Goal: Use online tool/utility: Utilize a website feature to perform a specific function

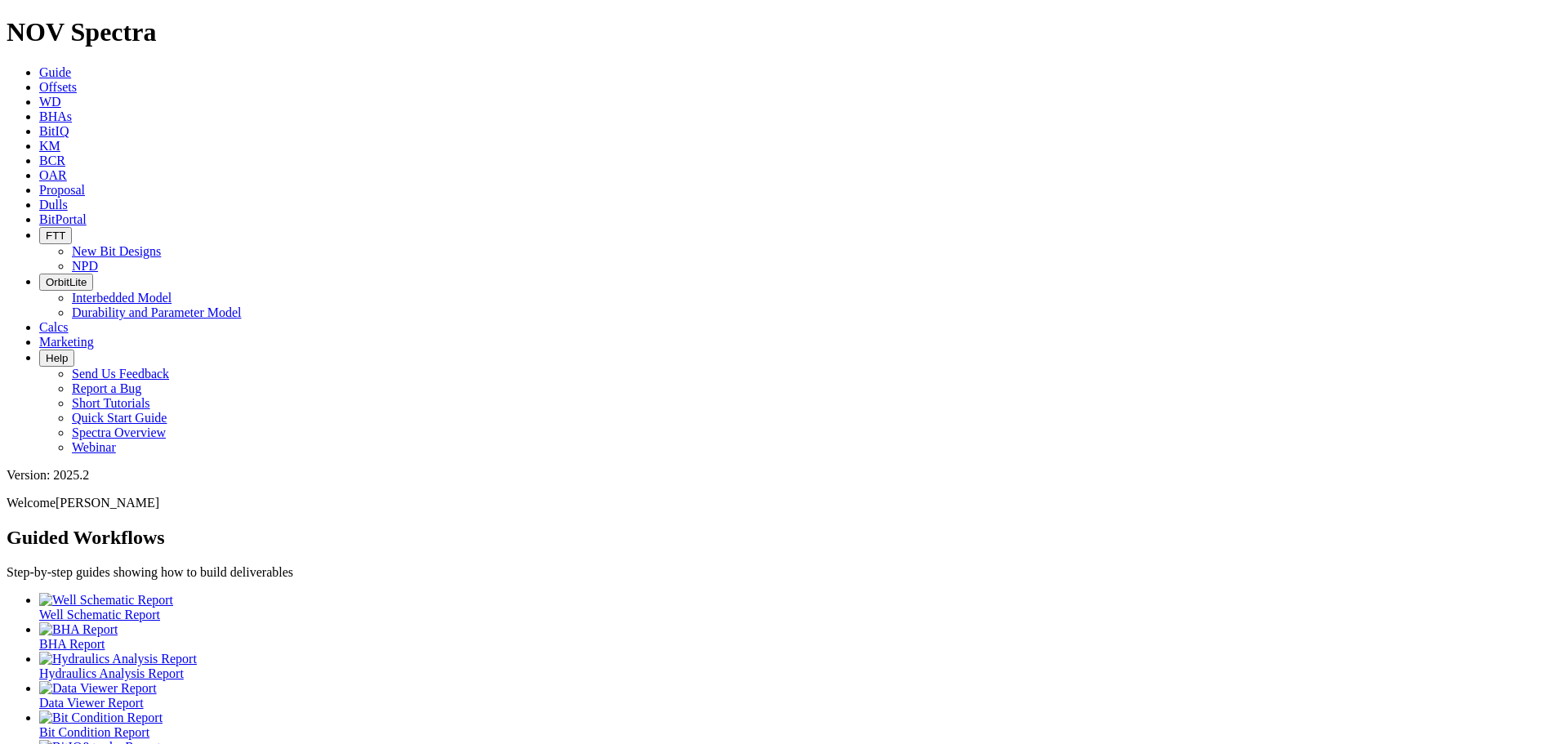
scroll to position [43, 0]
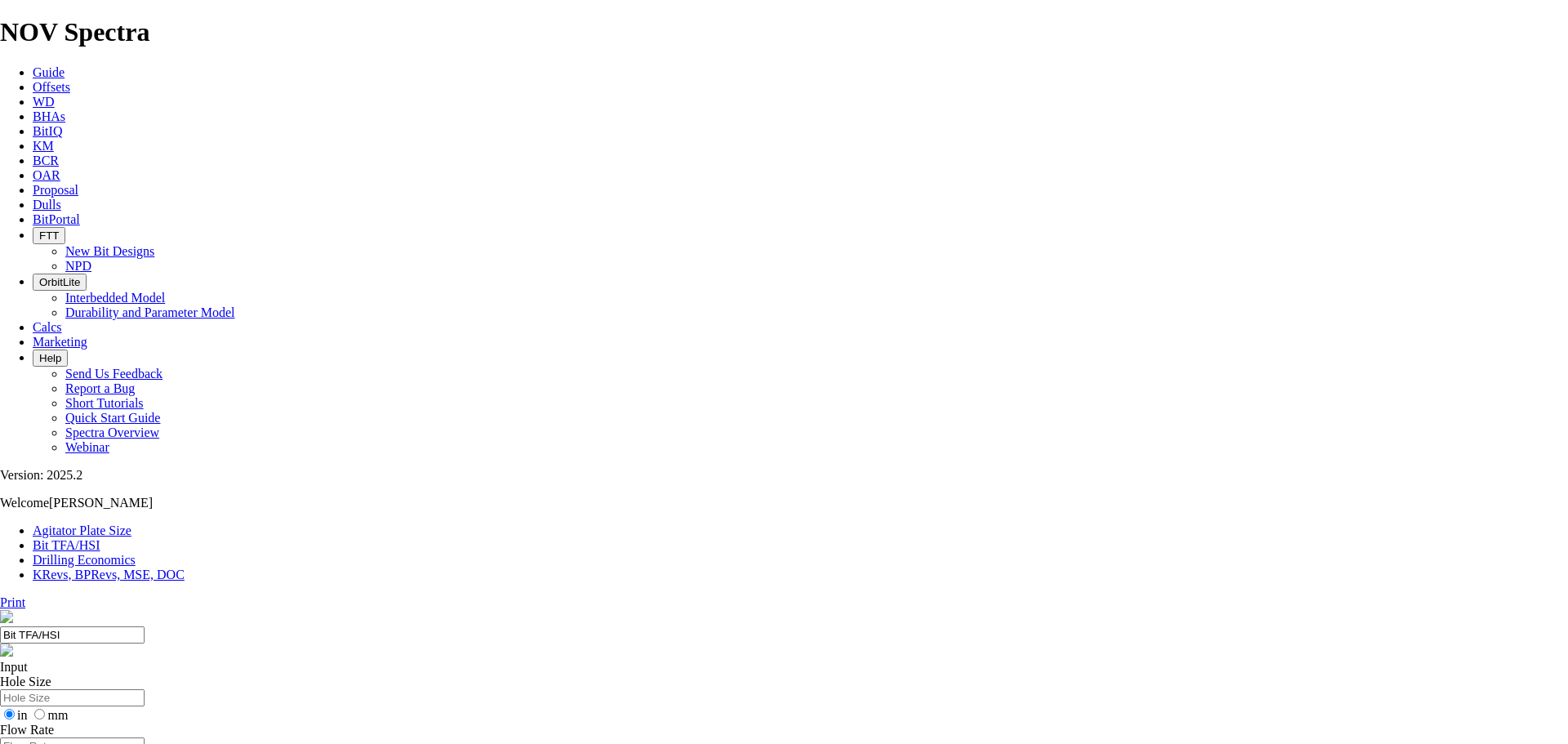
drag, startPoint x: 630, startPoint y: 429, endPoint x: 646, endPoint y: 430, distance: 16.0
type input "8"
select select "number:13"
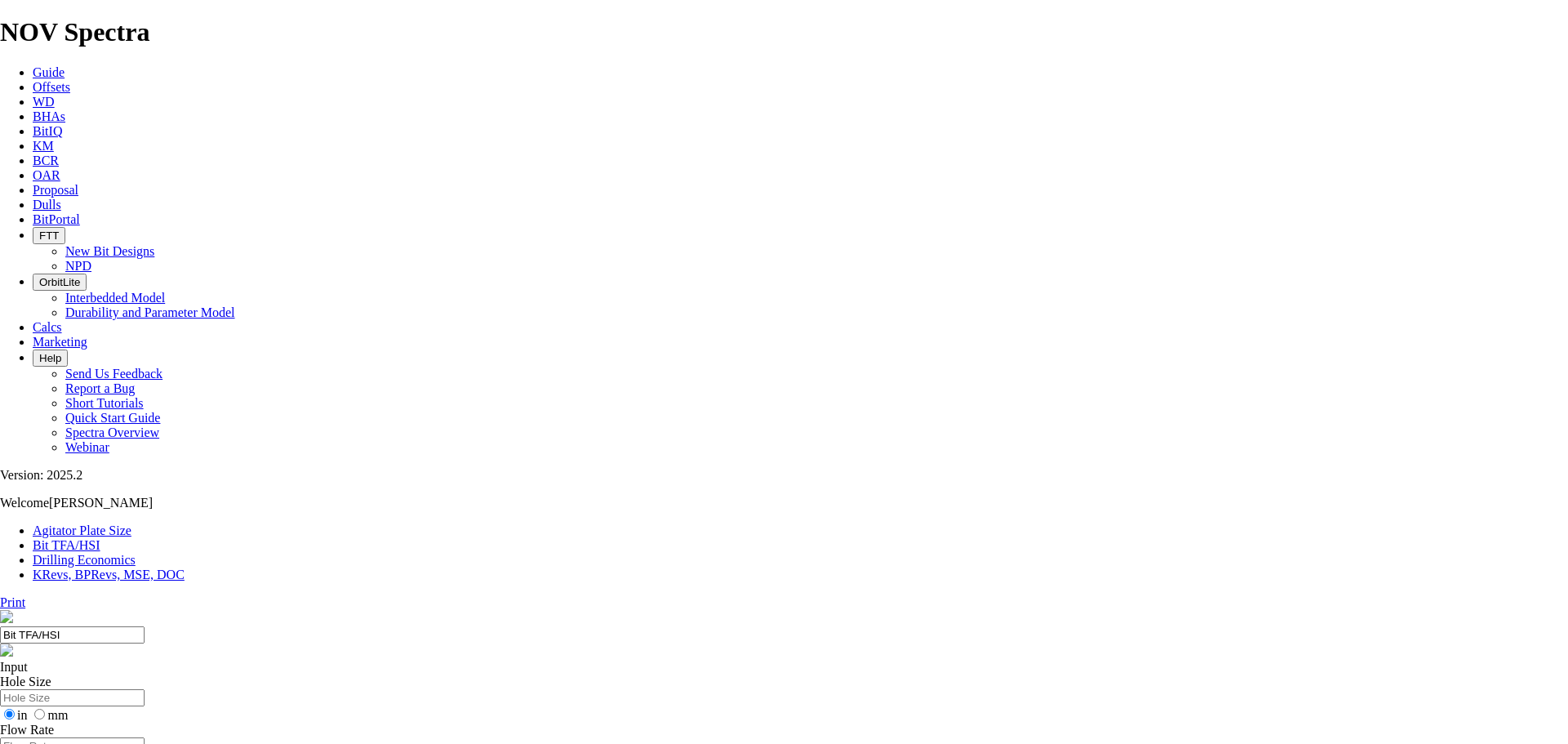
select select "number:13"
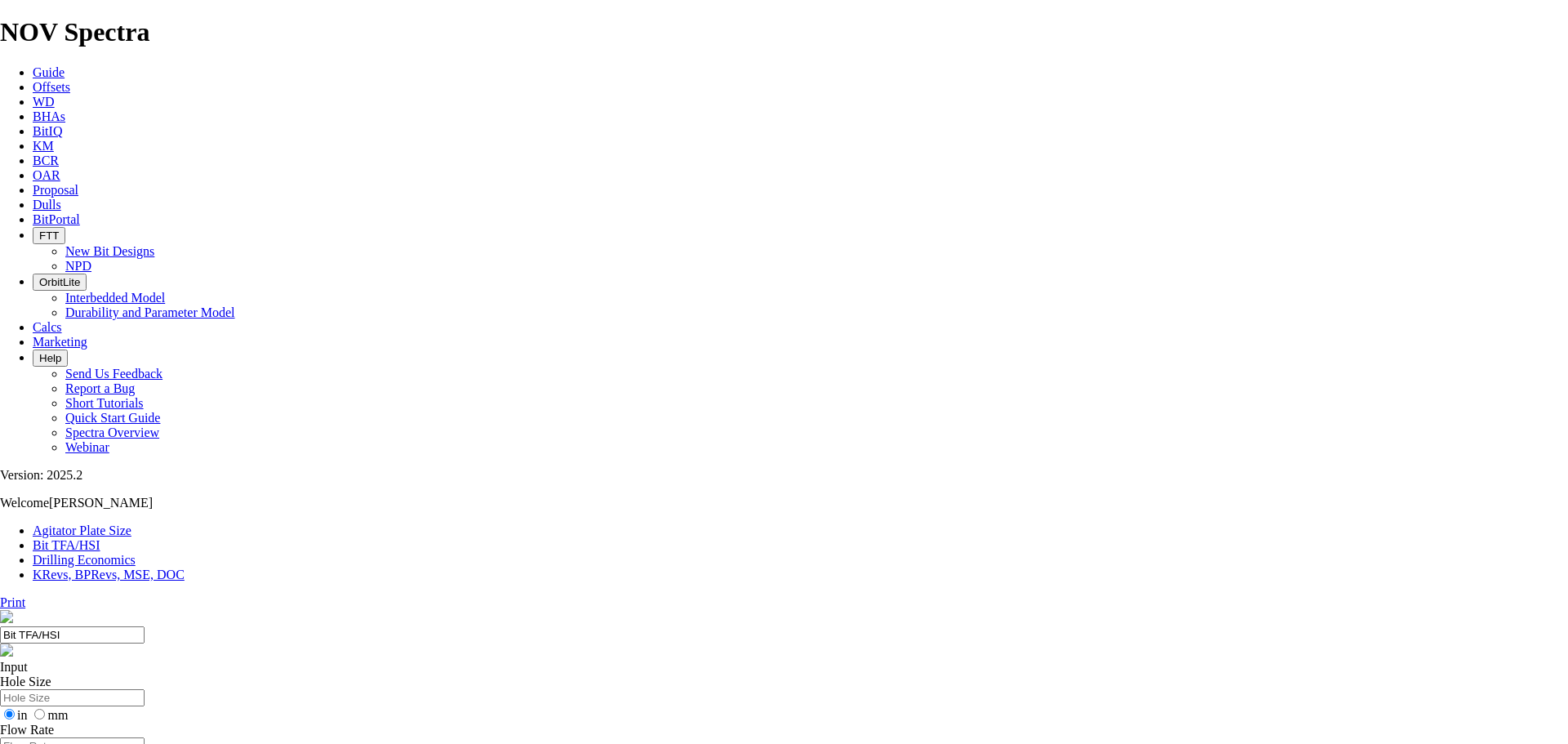
select select "number:13"
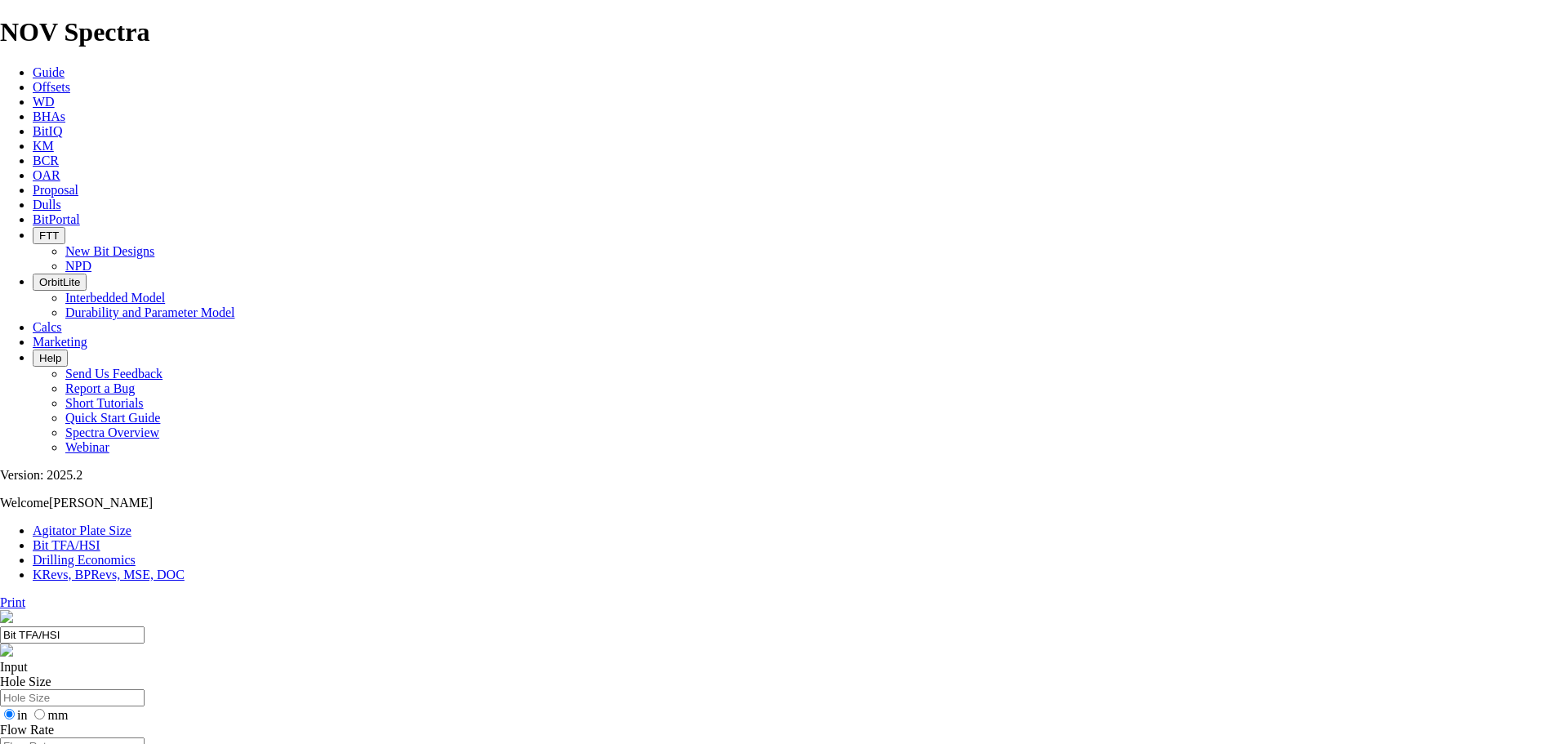
select select "number:12"
select select "number:11"
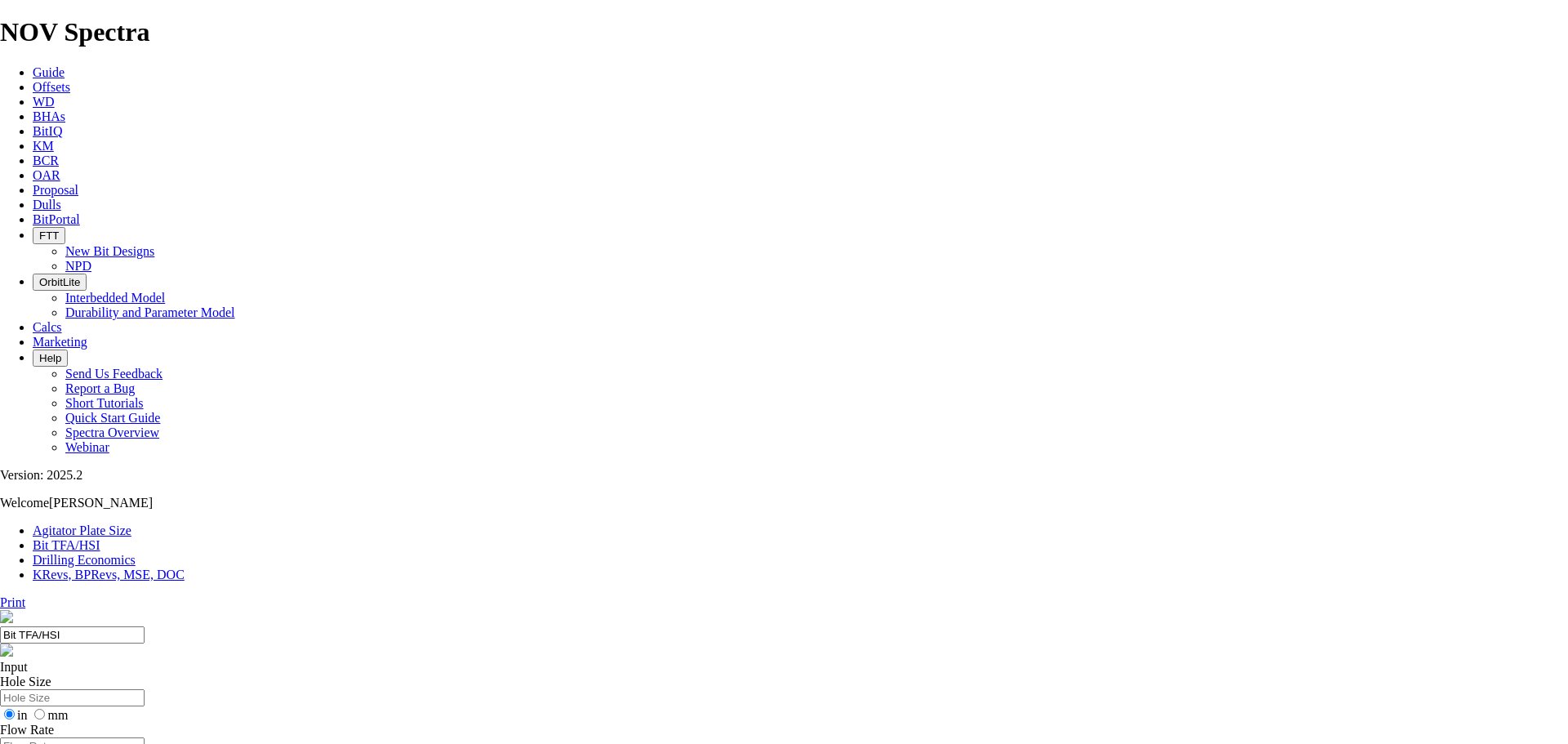
select select "number:11"
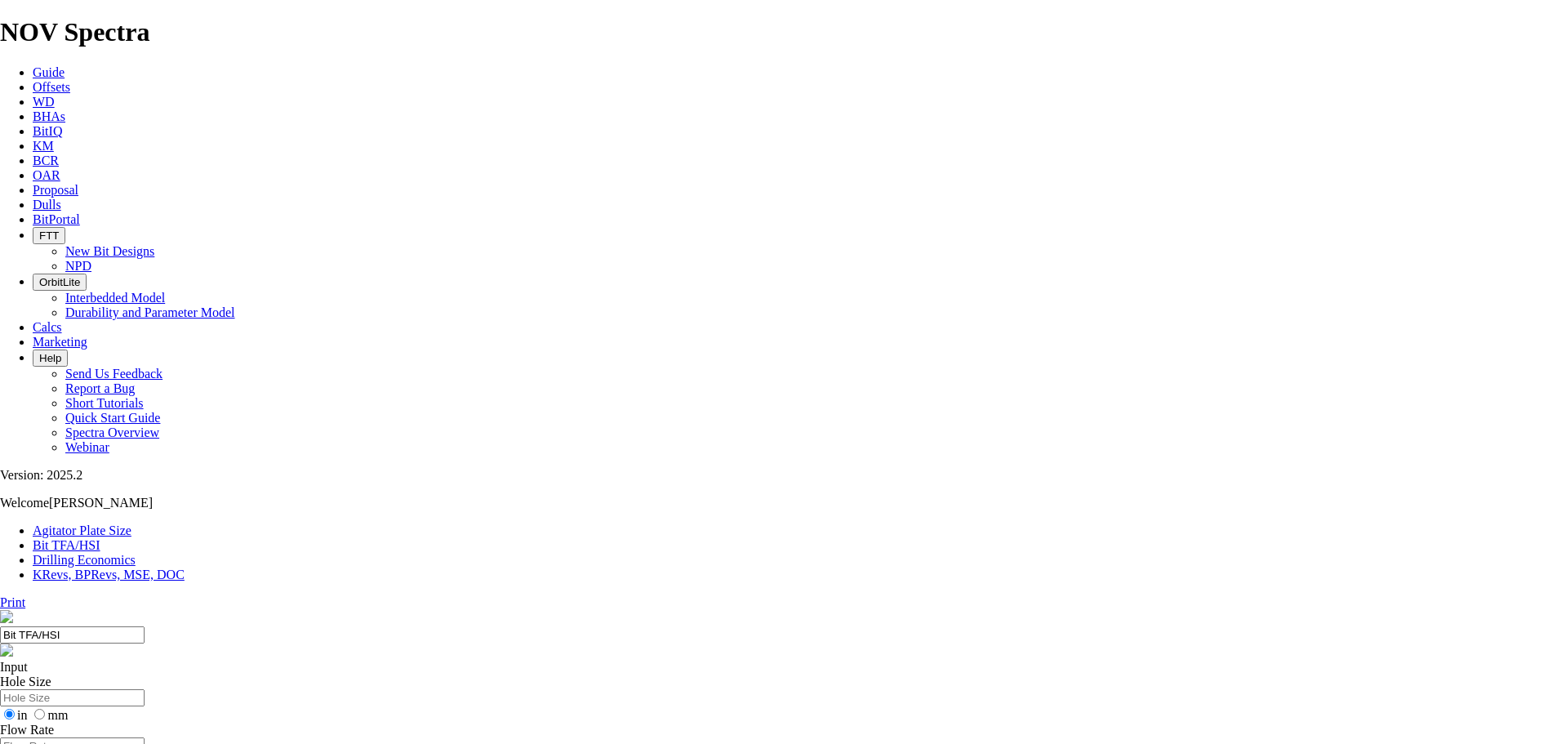
select select "number:12"
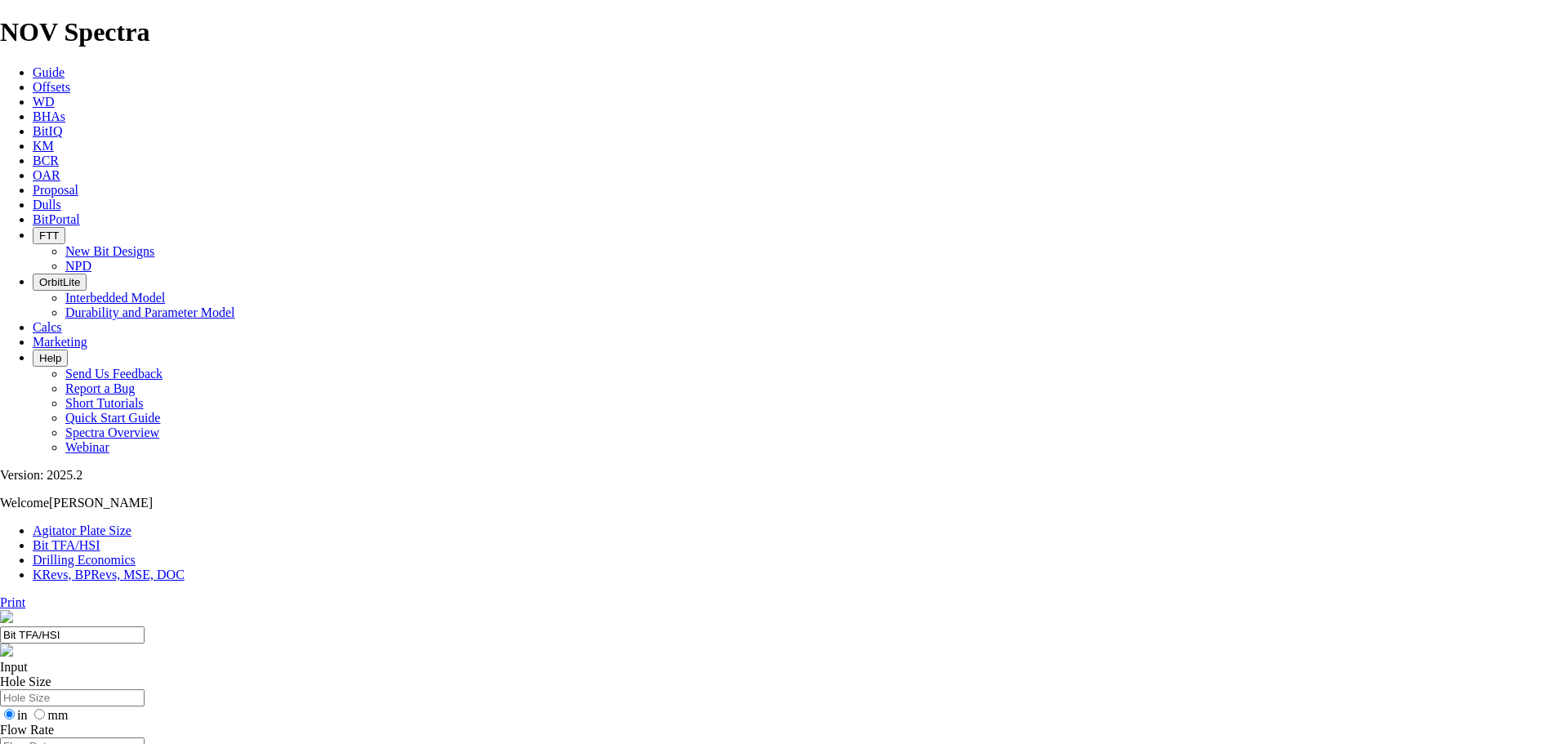
select select "number:11"
drag, startPoint x: 614, startPoint y: 475, endPoint x: 624, endPoint y: 475, distance: 10.0
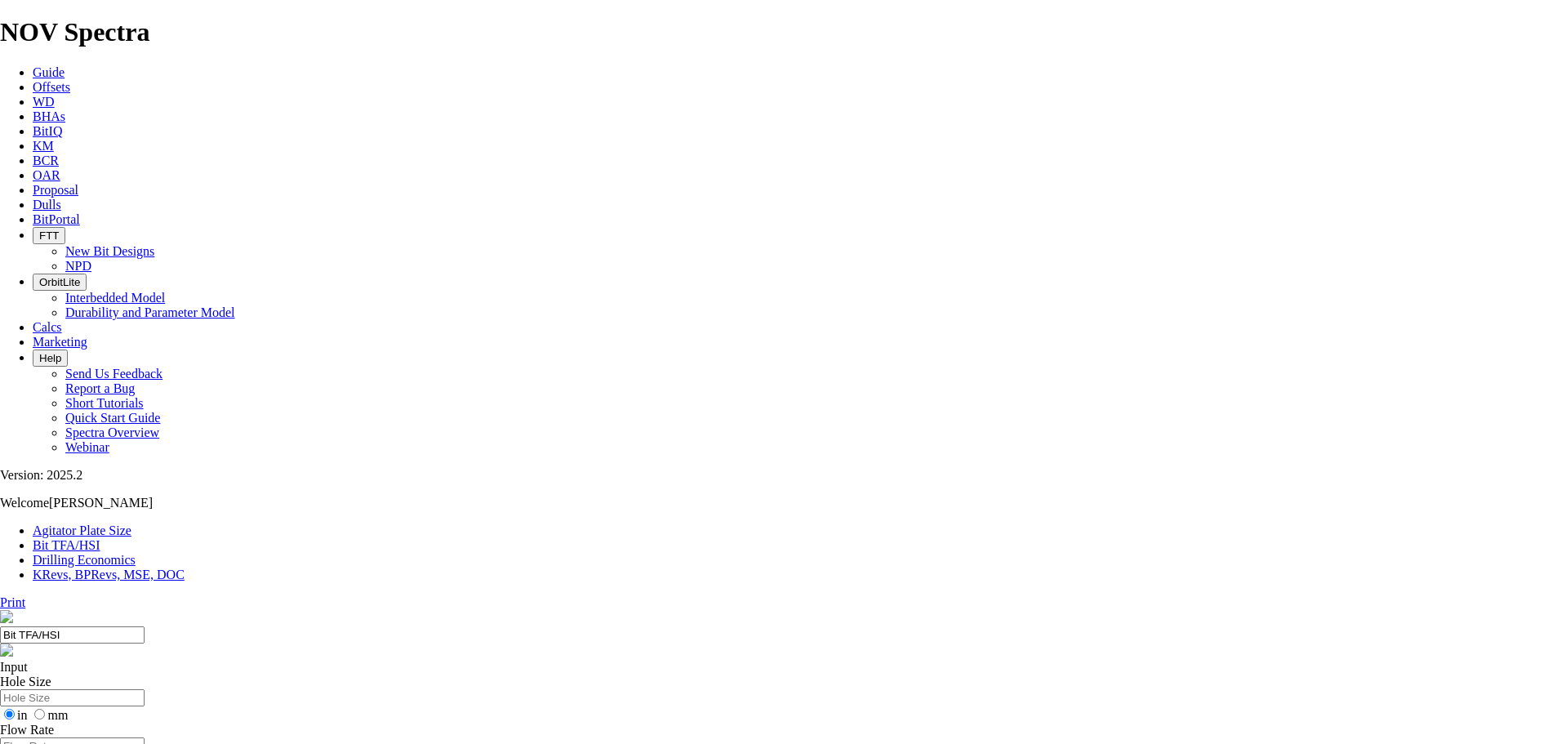
checkbox input "true"
click at [144, 689] on input "Hole Size" at bounding box center [72, 698] width 144 height 17
type input "8.50"
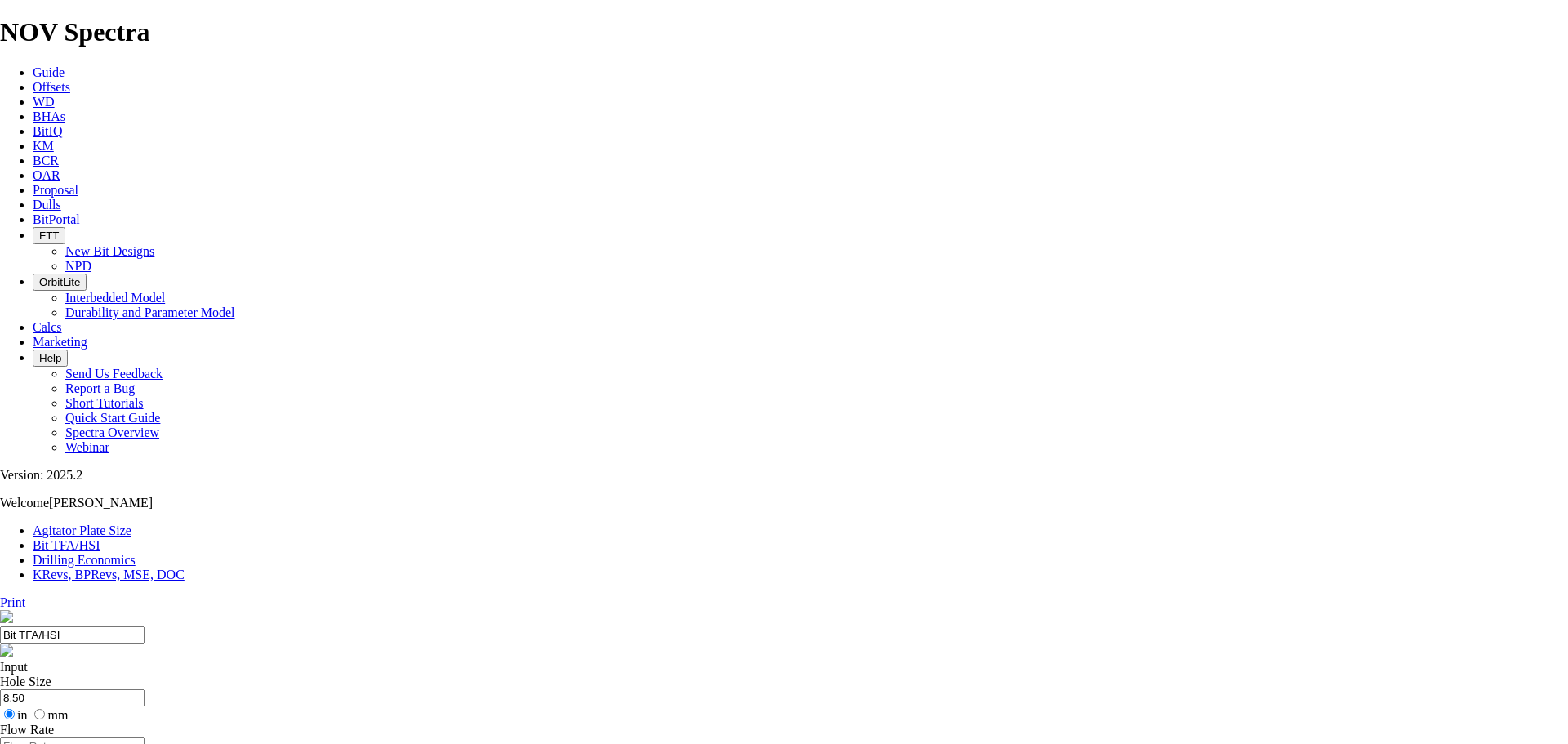
radio input "true"
radio input "false"
click at [144, 737] on input "Flow Rate" at bounding box center [72, 746] width 144 height 17
type input "1800"
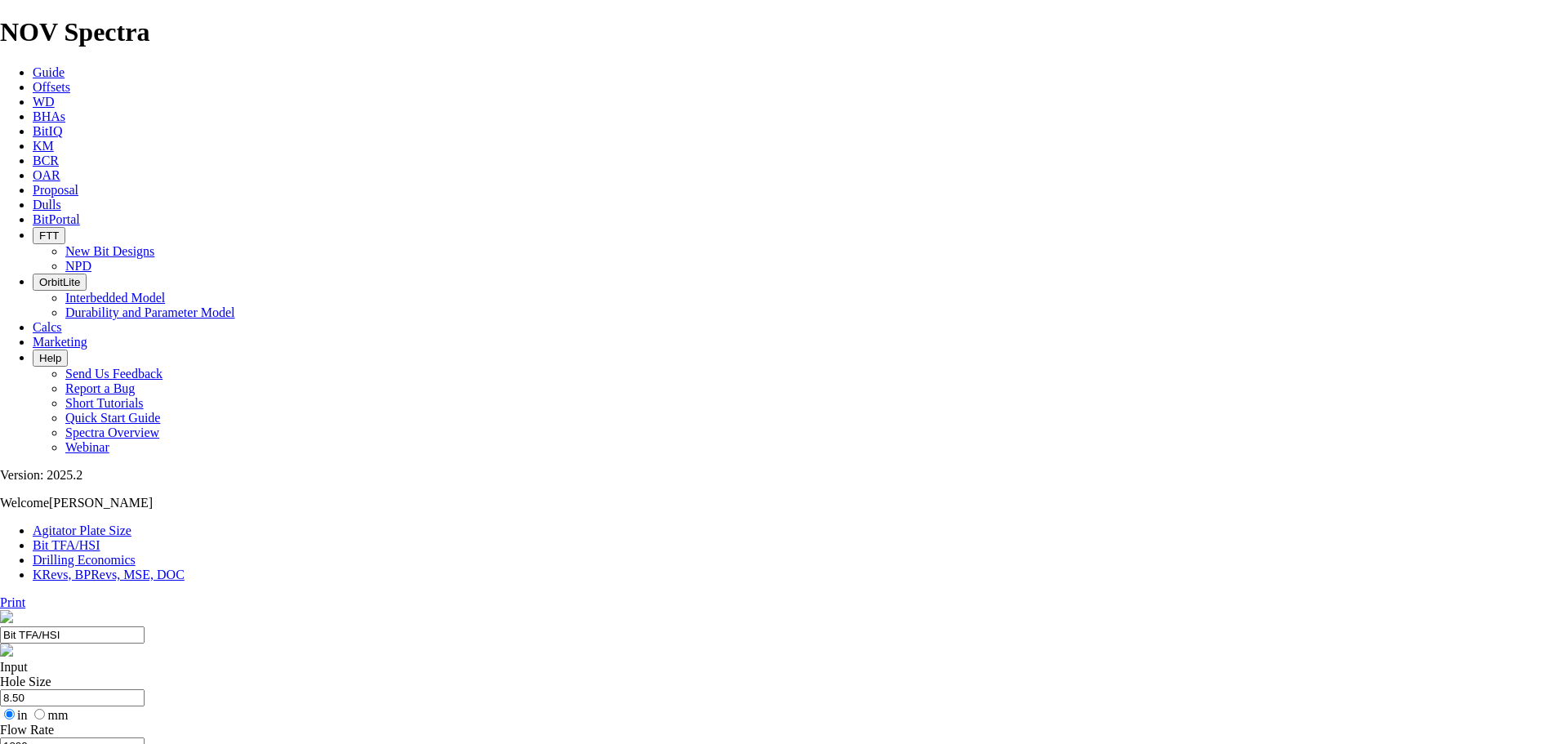
radio input "true"
radio input "false"
type input "1.1"
